Goal: Use online tool/utility: Utilize a website feature to perform a specific function

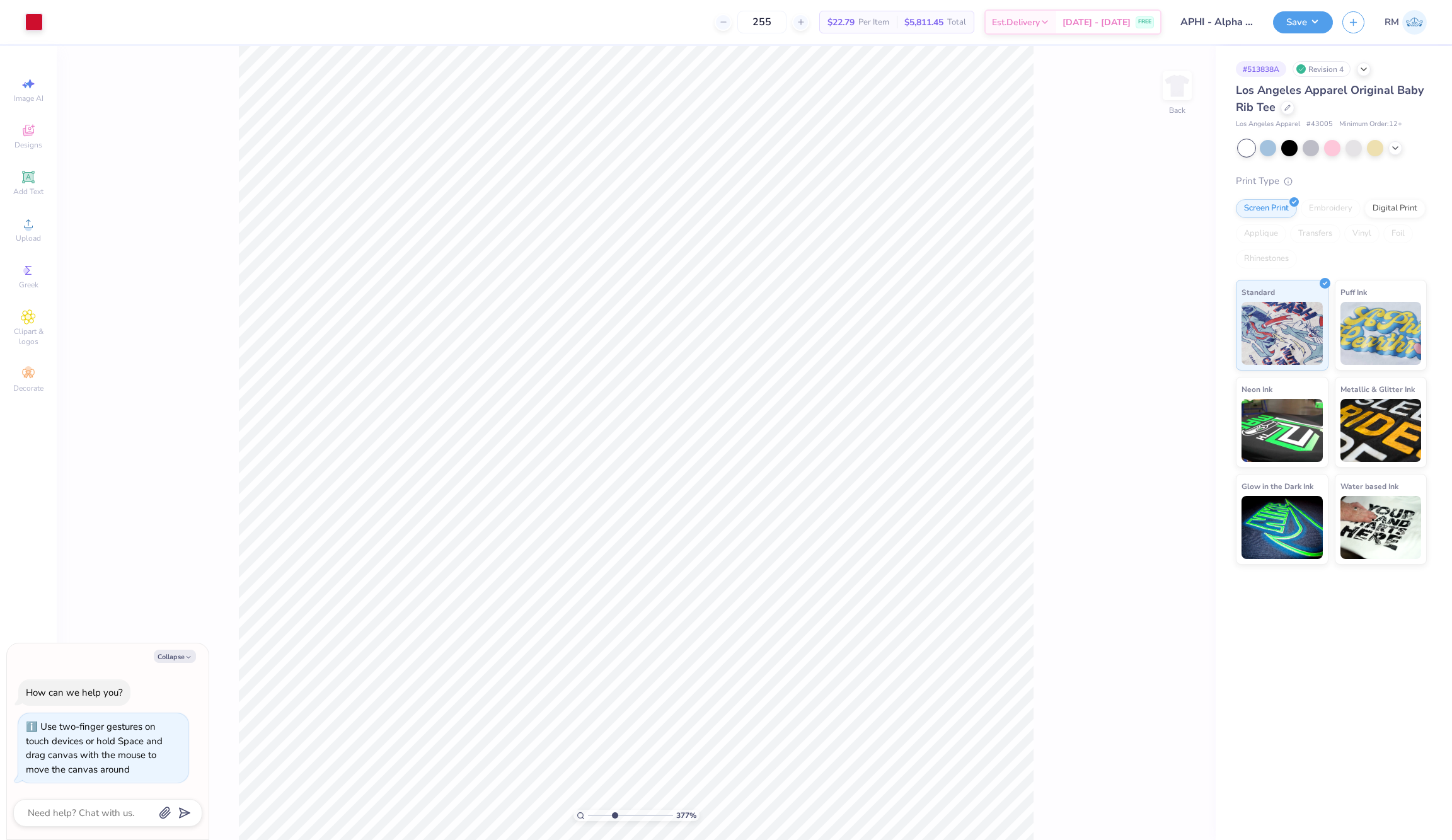
type input "3.77"
drag, startPoint x: 648, startPoint y: 814, endPoint x: 614, endPoint y: 810, distance: 34.2
click at [614, 810] on div "377 %" at bounding box center [635, 443] width 794 height 794
type textarea "x"
type input "1"
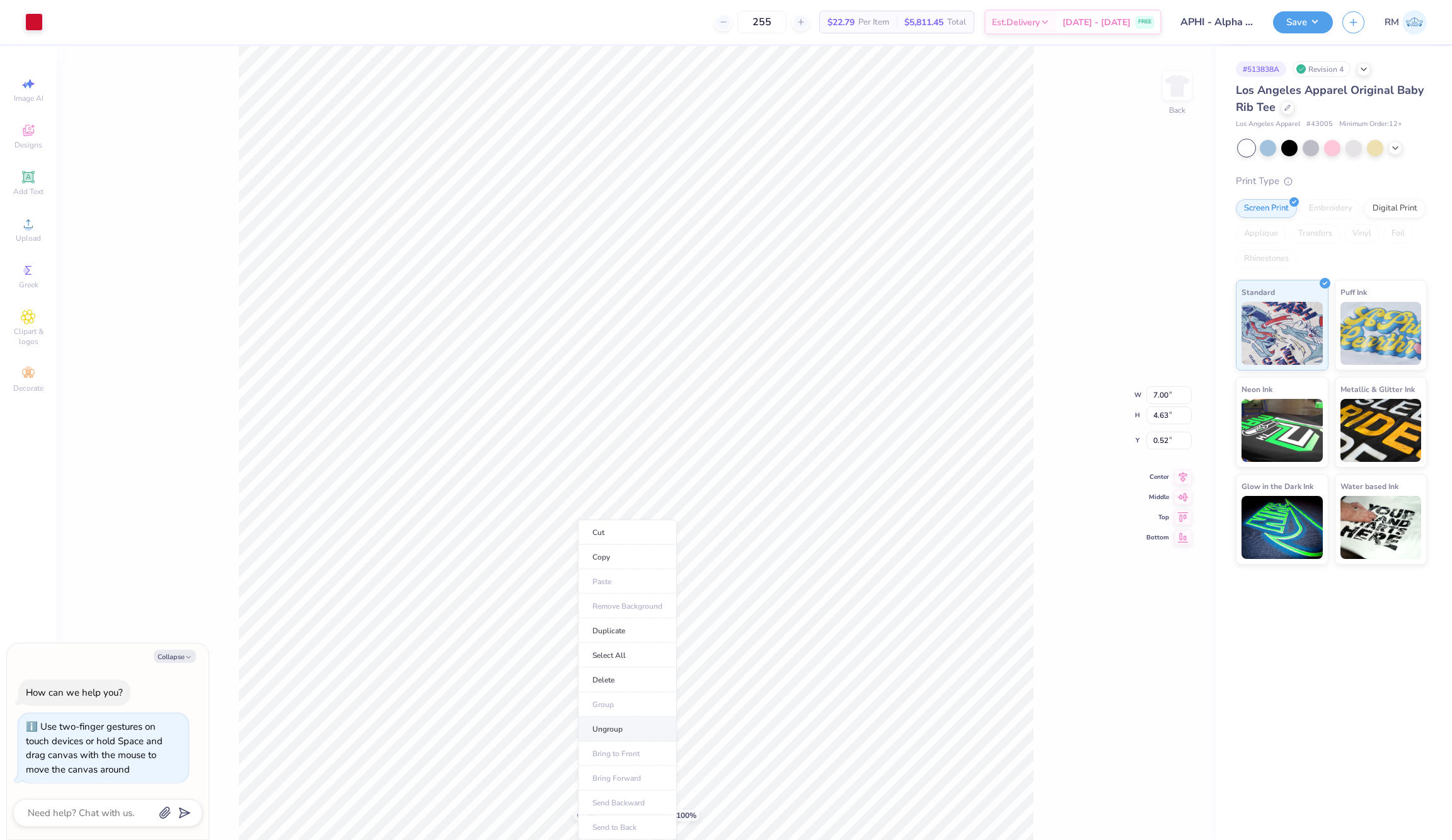
click at [623, 721] on li "Ungroup" at bounding box center [627, 729] width 99 height 25
type textarea "x"
click at [611, 818] on input "range" at bounding box center [630, 815] width 85 height 11
drag, startPoint x: 611, startPoint y: 818, endPoint x: 538, endPoint y: 810, distance: 73.4
type input "1"
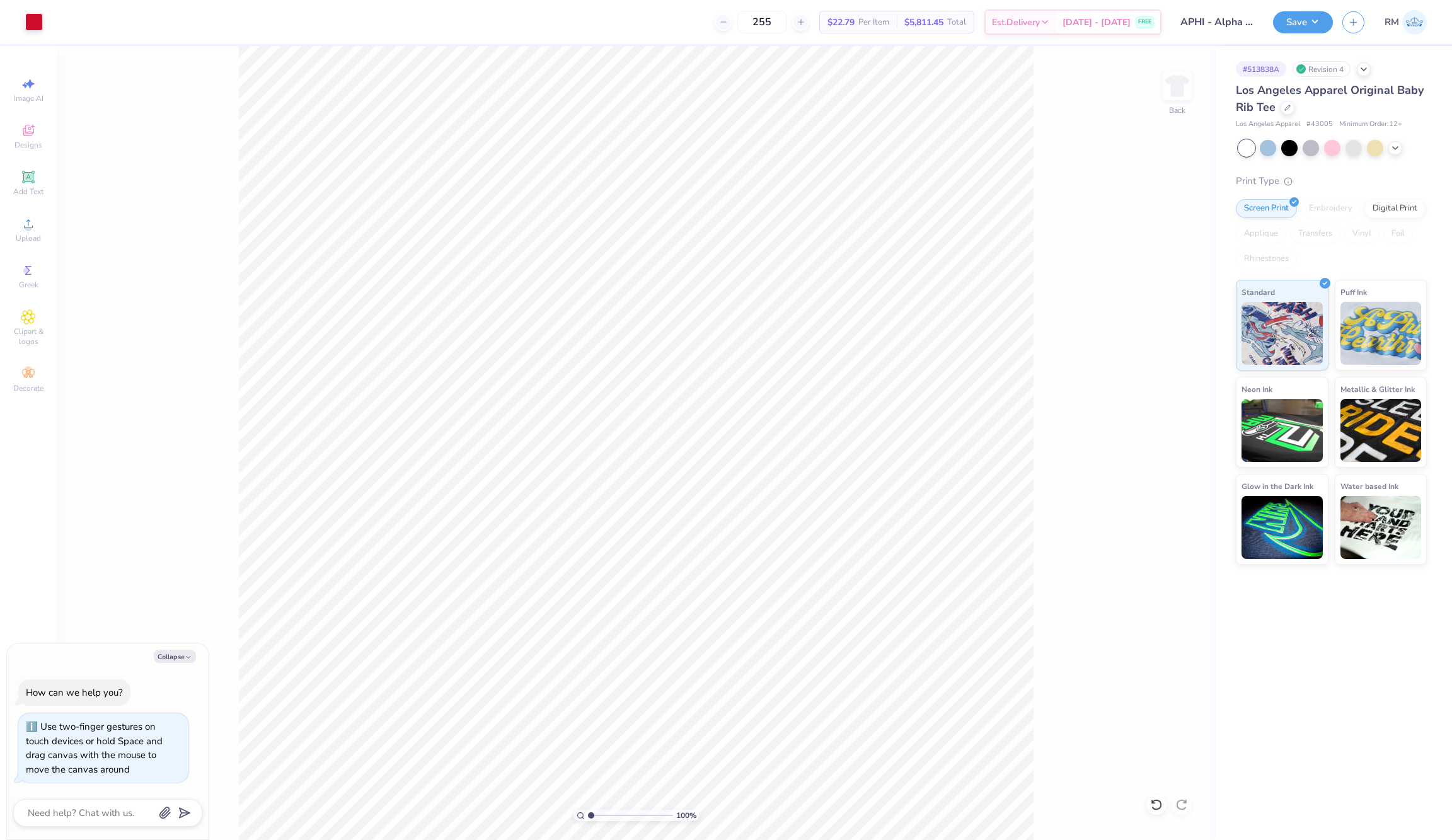
click at [538, 810] on div "100 %" at bounding box center [635, 443] width 794 height 794
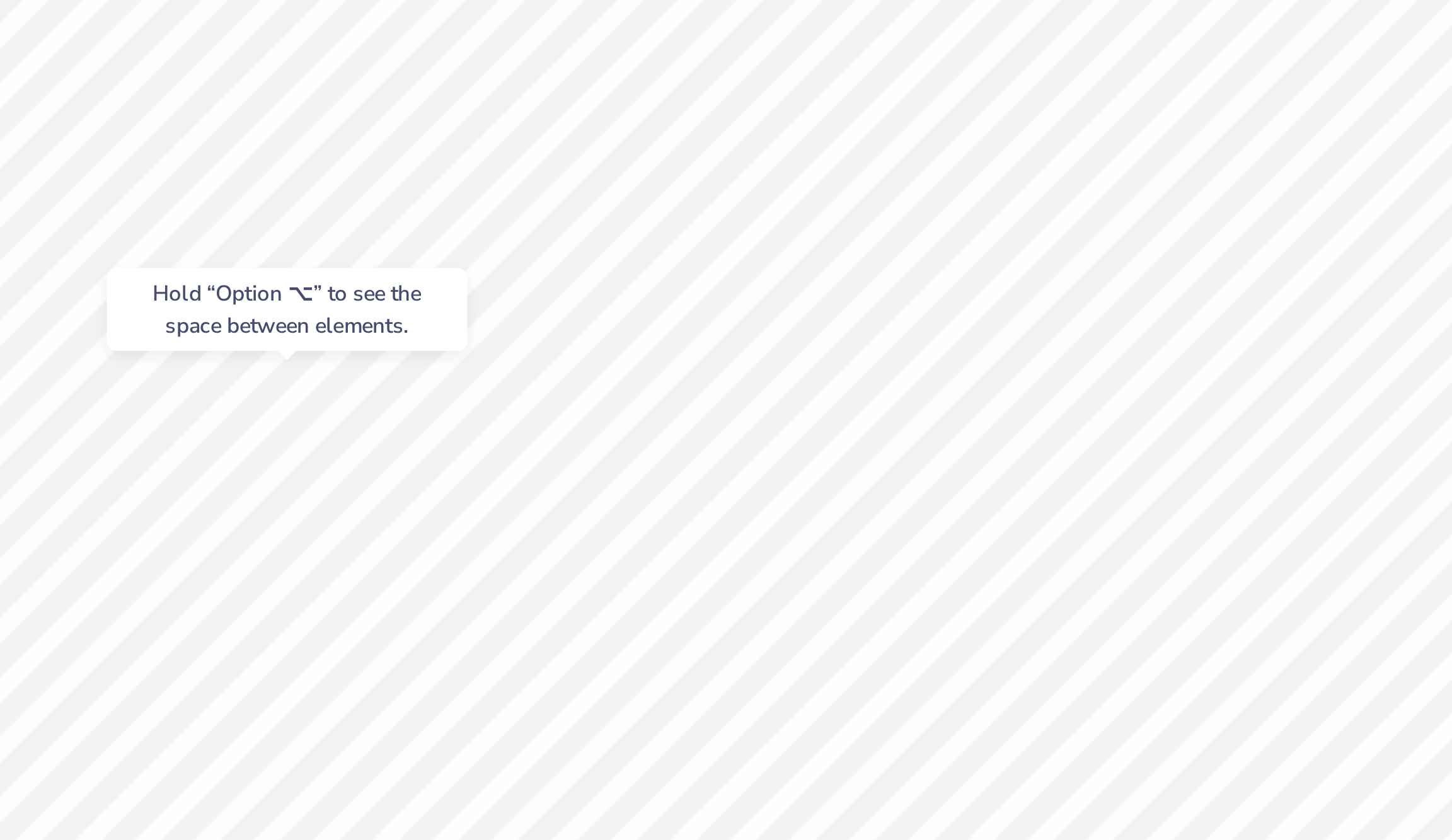
type textarea "x"
